Goal: Navigation & Orientation: Find specific page/section

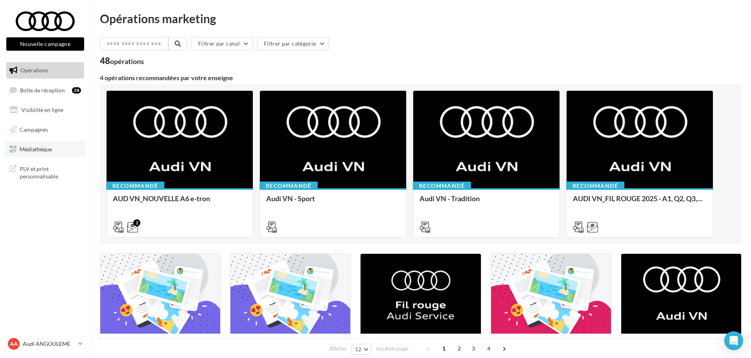
click at [35, 149] on span "Médiathèque" at bounding box center [36, 148] width 32 height 7
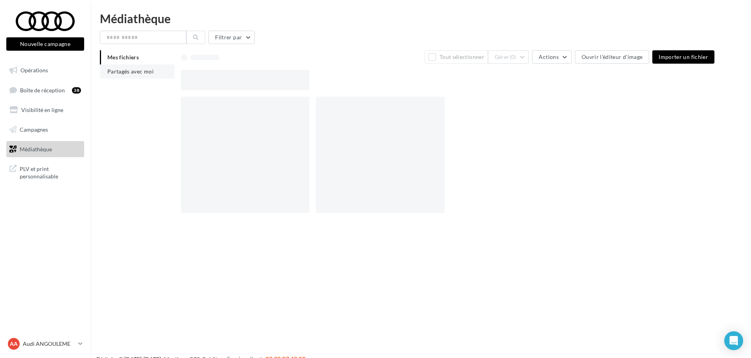
click at [120, 76] on li "Partagés avec moi" at bounding box center [137, 71] width 75 height 14
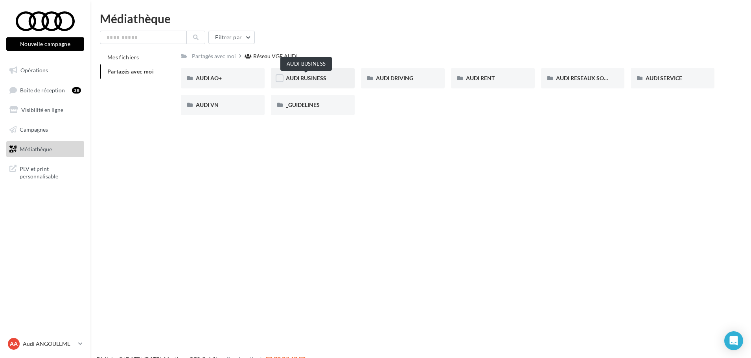
click at [310, 77] on span "AUDI BUSINESS" at bounding box center [306, 78] width 41 height 7
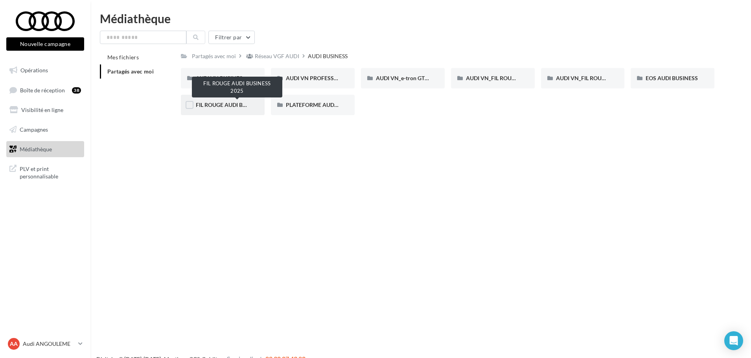
click at [224, 105] on span "FIL ROUGE AUDI BUSINESS 2025" at bounding box center [237, 104] width 83 height 7
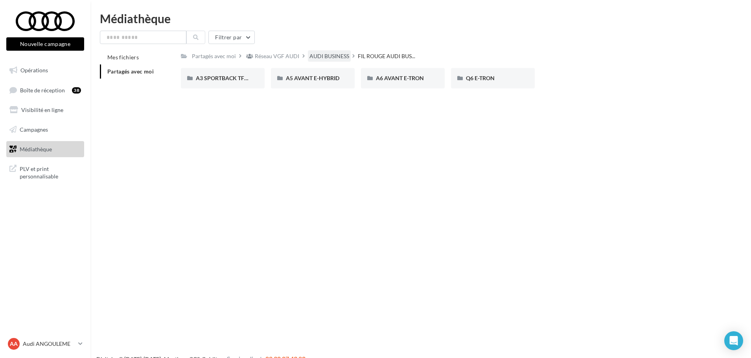
click at [337, 57] on div "AUDI BUSINESS" at bounding box center [329, 56] width 40 height 8
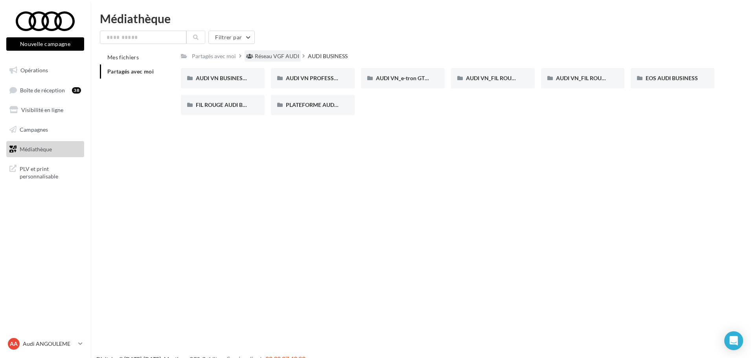
click at [293, 58] on div "Réseau VGF AUDI" at bounding box center [277, 56] width 44 height 8
click at [231, 84] on div "AUDI AO+" at bounding box center [223, 78] width 84 height 20
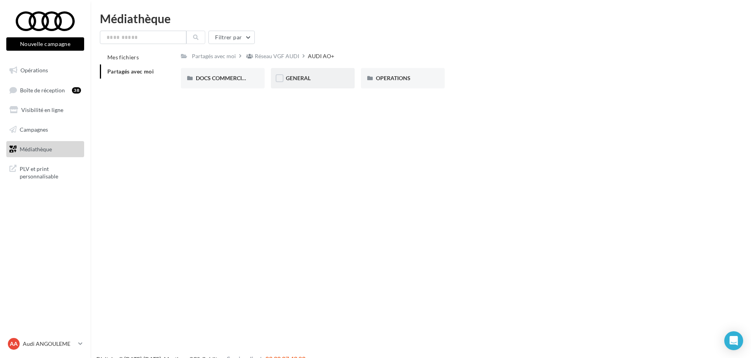
click at [318, 77] on div "GENERAL" at bounding box center [313, 78] width 54 height 8
click at [283, 55] on div "Réseau VGF AUDI" at bounding box center [277, 56] width 44 height 8
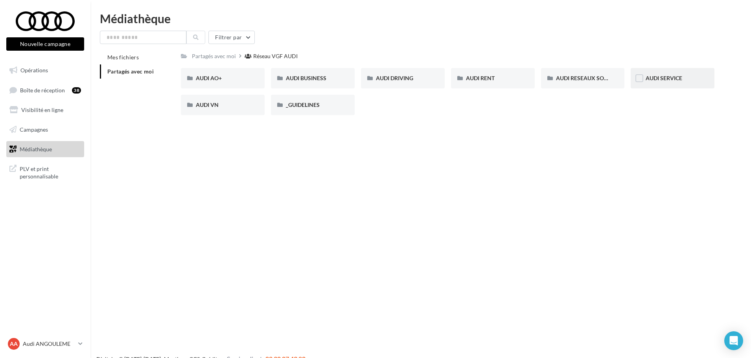
click at [659, 83] on div "AUDI SERVICE" at bounding box center [673, 78] width 84 height 20
